Goal: Information Seeking & Learning: Learn about a topic

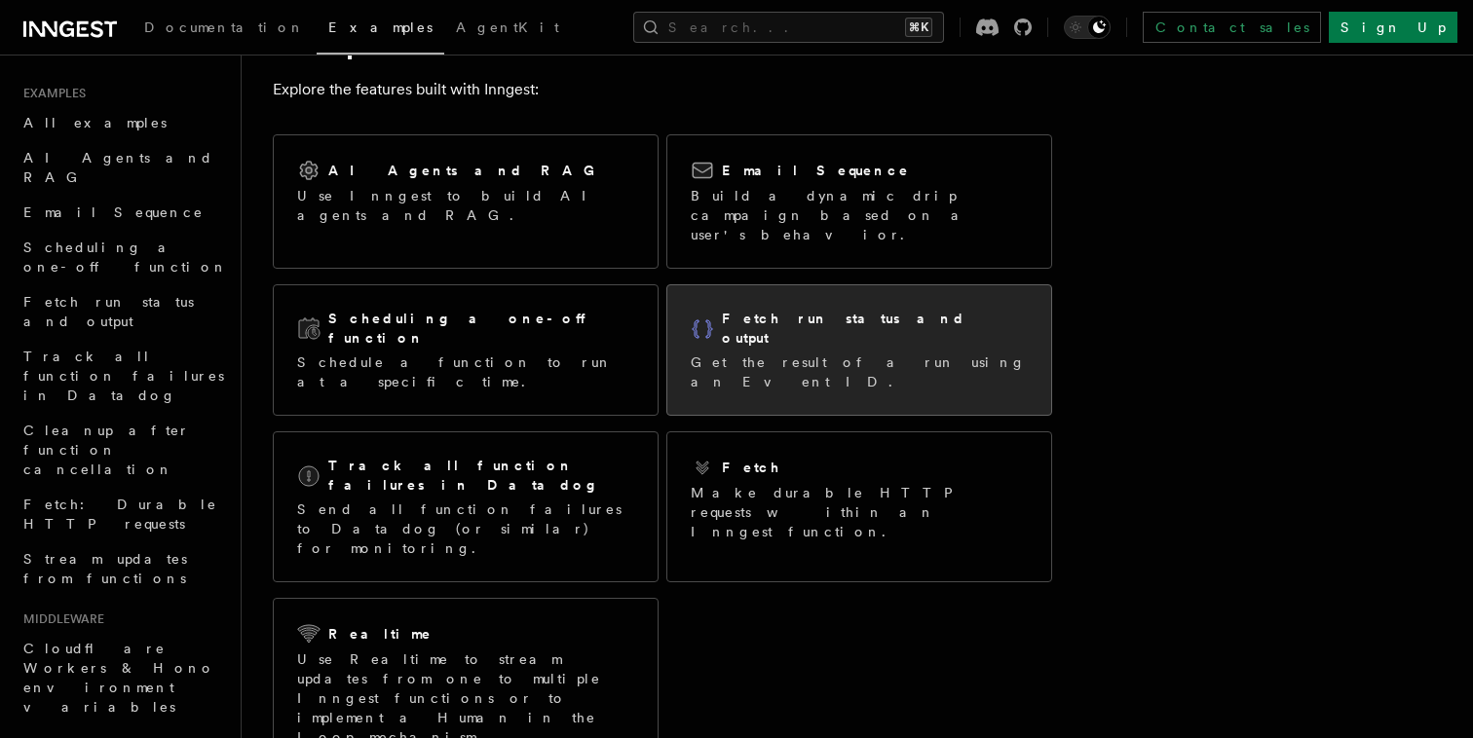
scroll to position [87, 0]
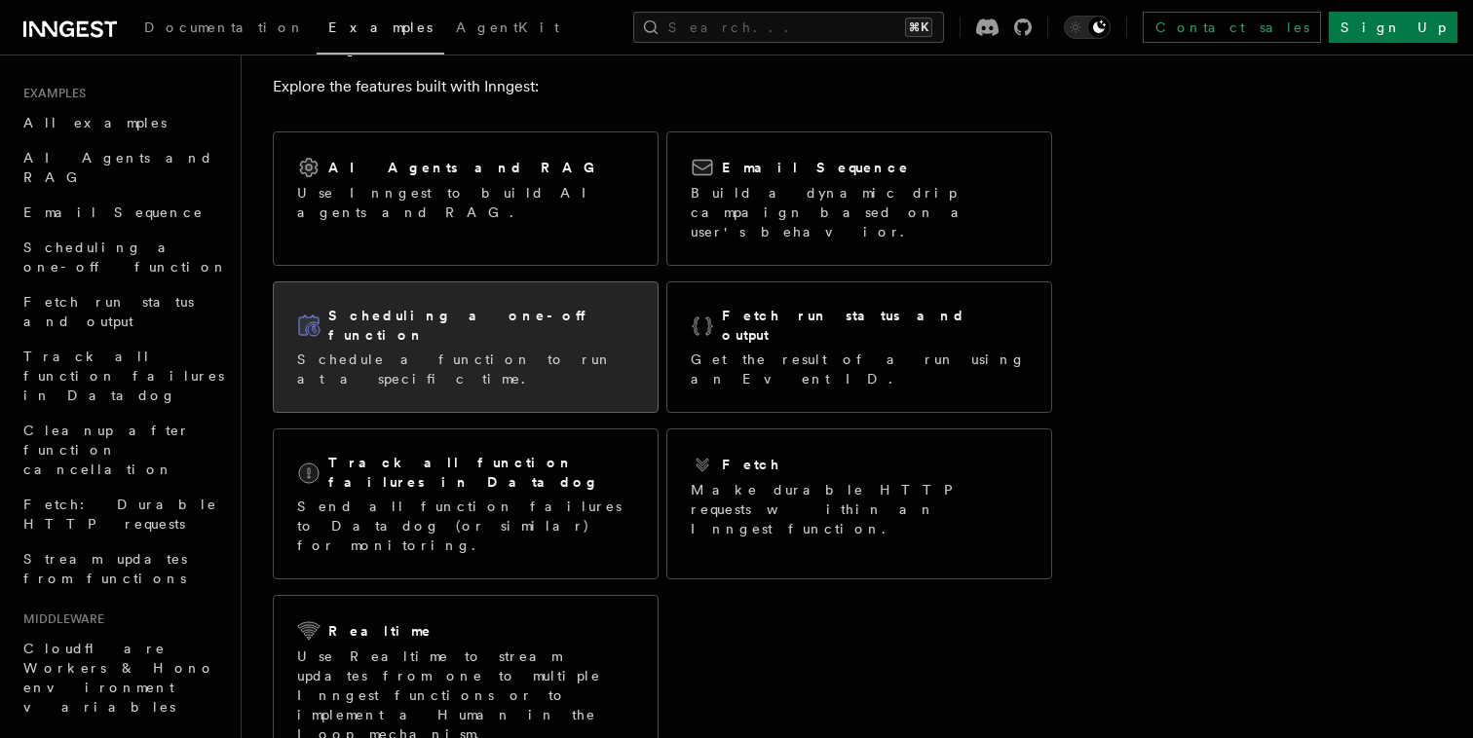
click at [552, 306] on div "Scheduling a one-off function" at bounding box center [465, 326] width 337 height 40
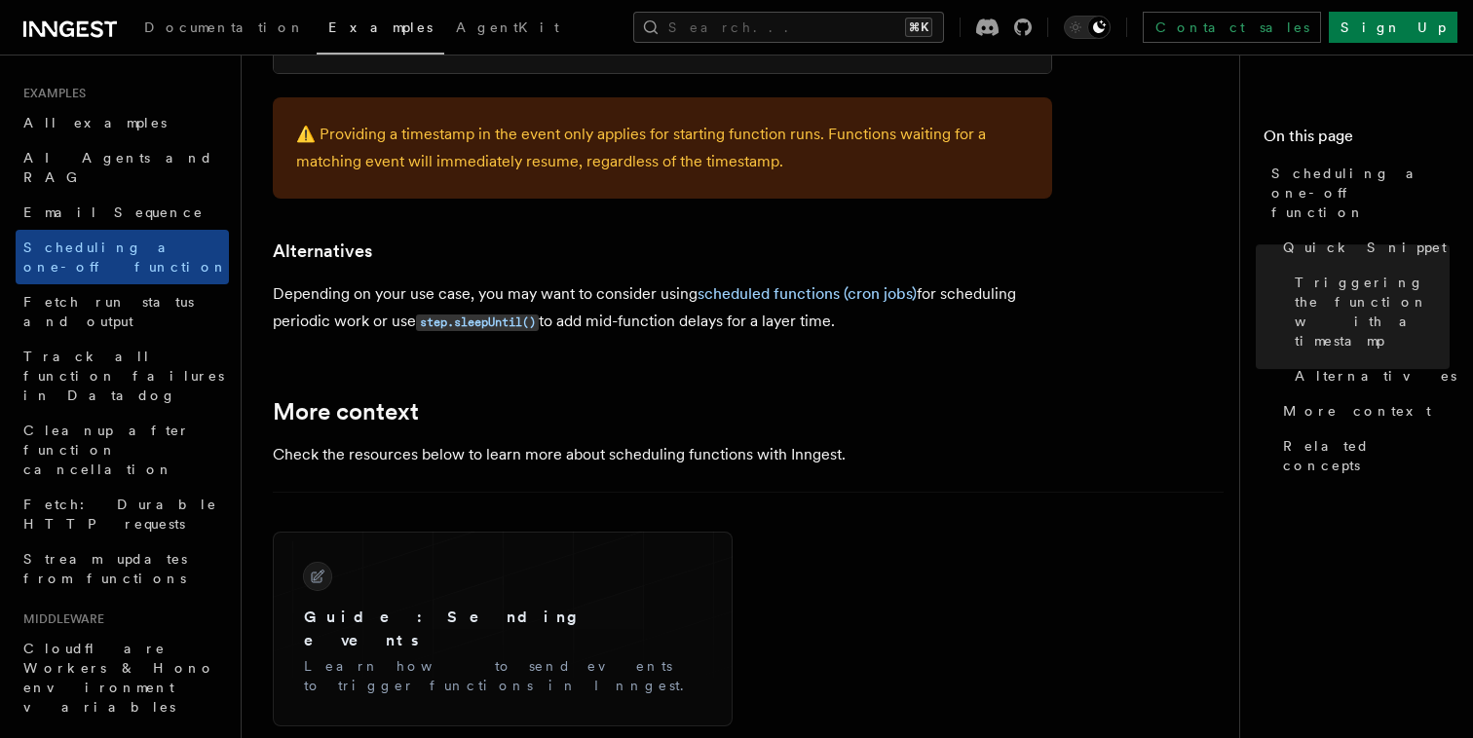
scroll to position [1182, 0]
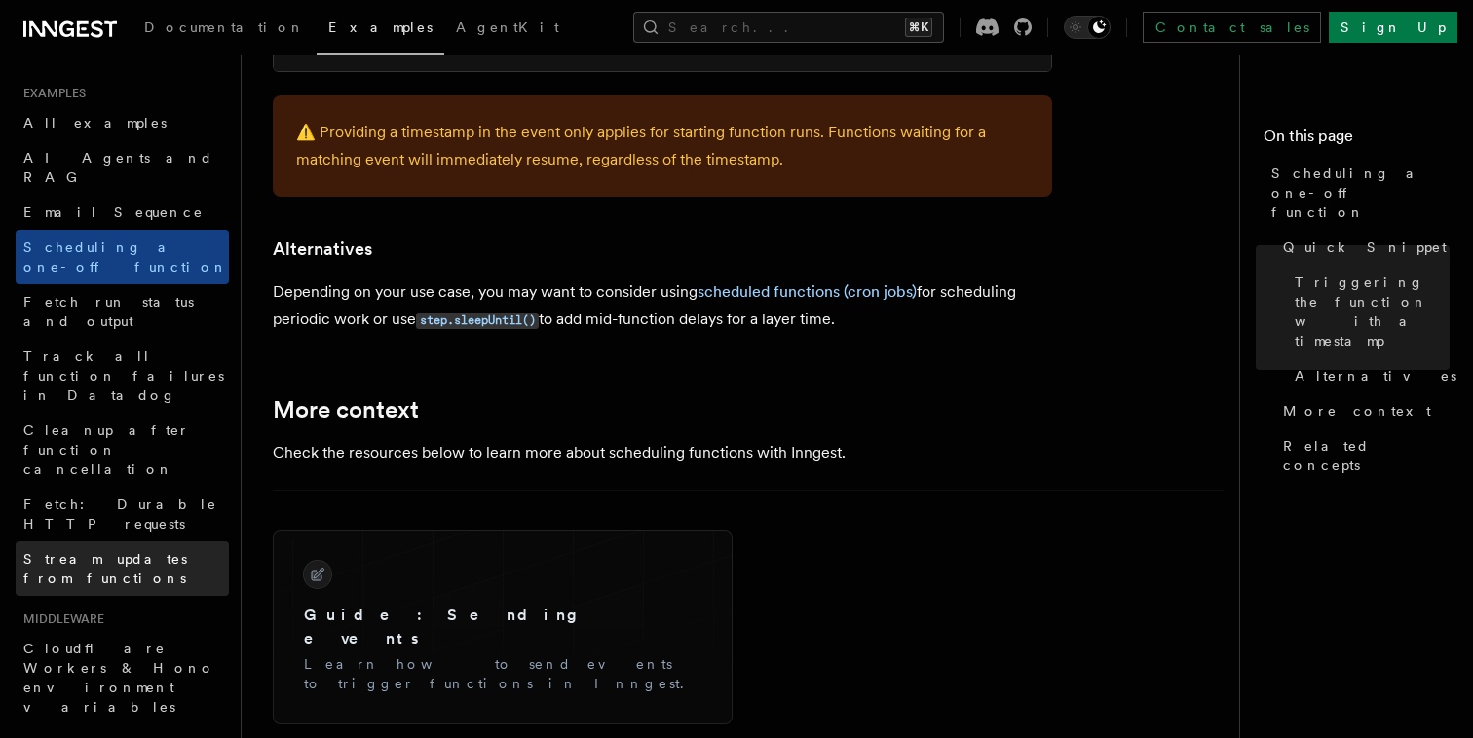
click at [123, 542] on link "Stream updates from functions" at bounding box center [122, 569] width 213 height 55
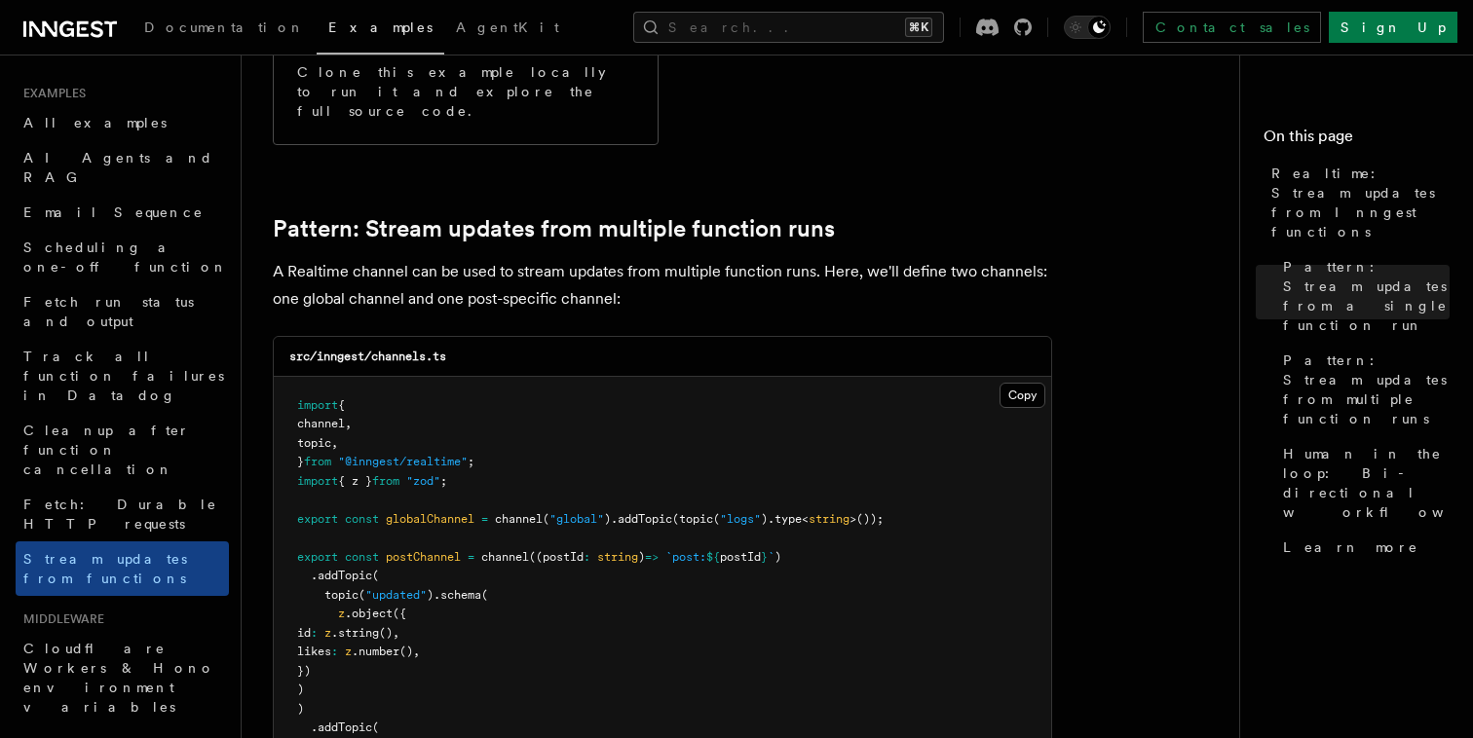
scroll to position [1602, 0]
